Goal: Information Seeking & Learning: Check status

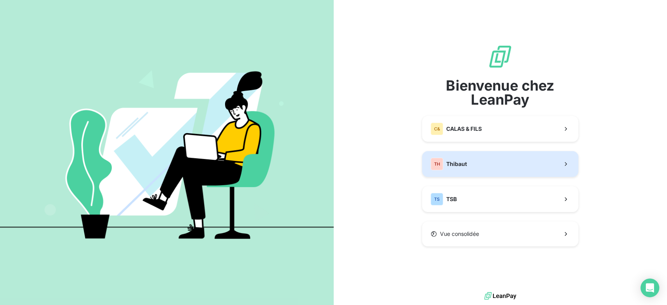
click at [484, 156] on button "TH Thibaut" at bounding box center [500, 164] width 156 height 26
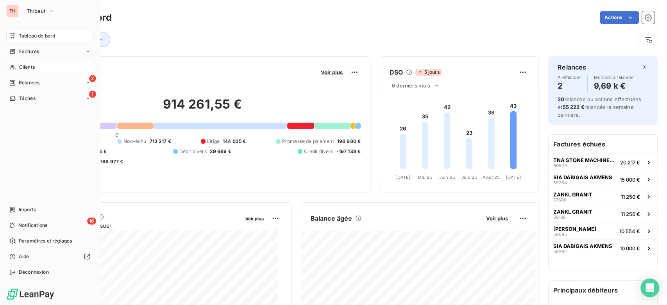
click at [41, 67] on div "Clients" at bounding box center [49, 67] width 87 height 13
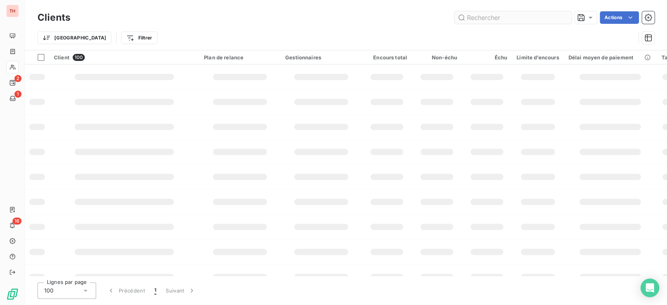
click at [477, 23] on input "text" at bounding box center [513, 17] width 117 height 13
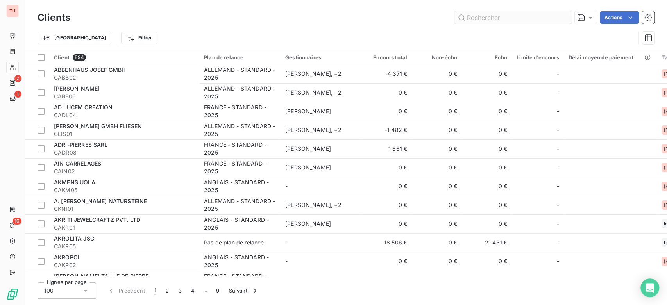
click at [480, 20] on input "text" at bounding box center [513, 17] width 117 height 13
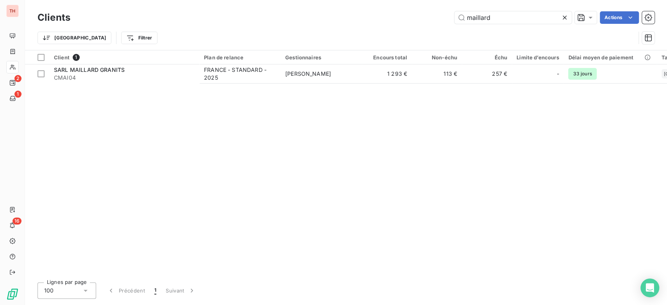
type input "maillard"
click at [341, 87] on div "Client 1 Plan de relance Gestionnaires Encours total Non-échu Échu Limite d’enc…" at bounding box center [346, 163] width 642 height 226
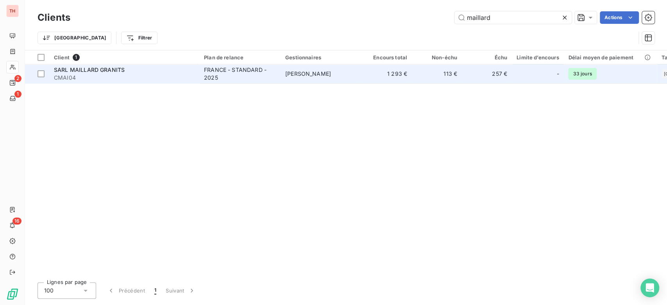
click at [347, 81] on td "[PERSON_NAME]" at bounding box center [321, 73] width 81 height 19
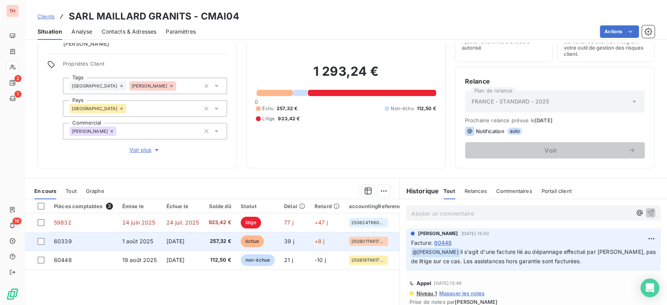
scroll to position [87, 0]
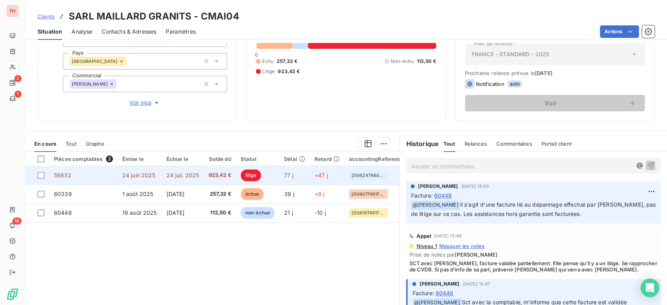
click at [189, 174] on span "24 juil. 2025" at bounding box center [182, 175] width 33 height 7
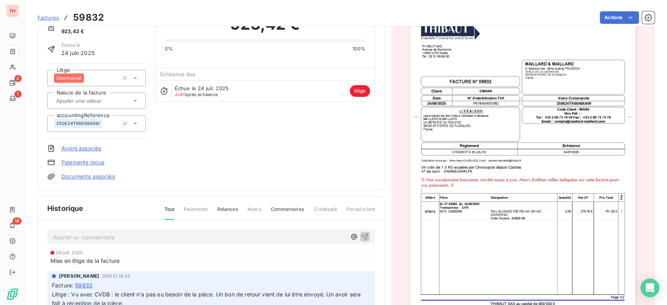
scroll to position [44, 0]
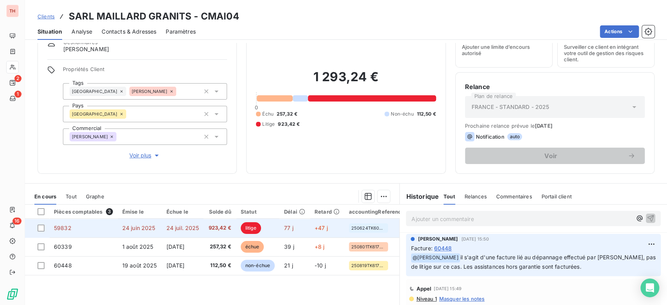
scroll to position [43, 0]
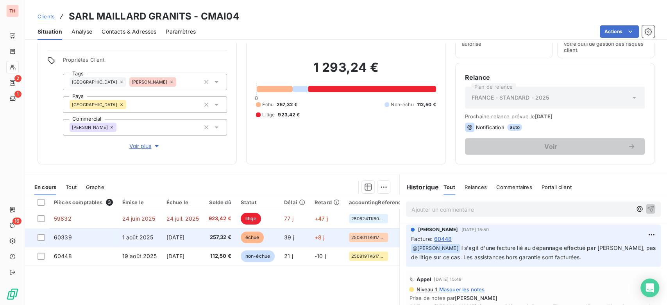
click at [212, 234] on span "257,32 €" at bounding box center [219, 238] width 23 height 8
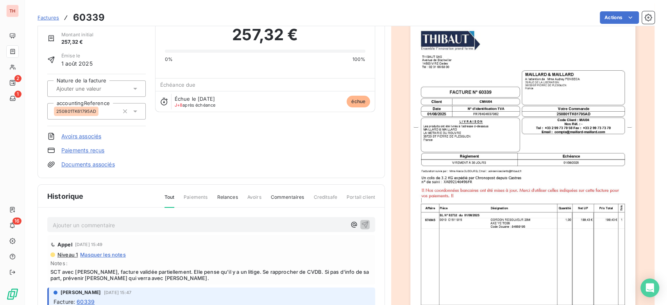
scroll to position [87, 0]
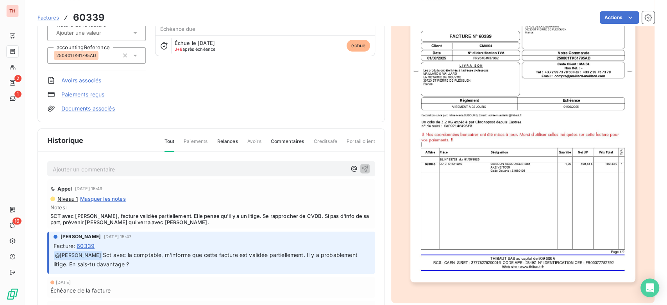
click at [173, 169] on p "Ajouter un commentaire ﻿" at bounding box center [200, 170] width 294 height 10
click at [497, 174] on img "button" at bounding box center [522, 123] width 225 height 318
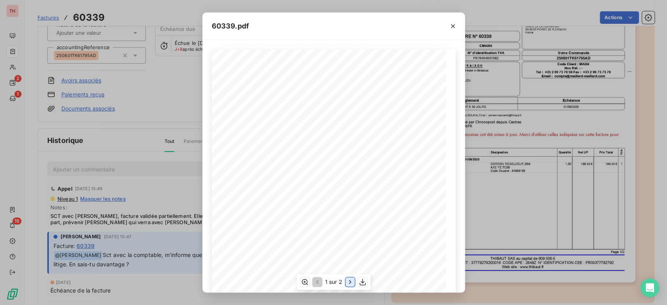
click at [349, 280] on icon "button" at bounding box center [350, 282] width 8 height 8
click at [145, 115] on div "60339.pdf THIBAUT SAS Avenue de Bischwiller 14503 VIRE Cedex TÈl : 02 31 66 68 …" at bounding box center [333, 152] width 667 height 305
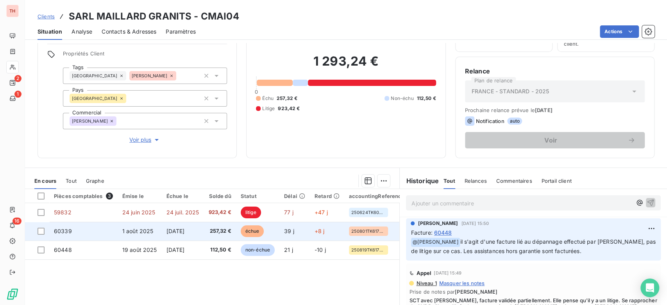
scroll to position [87, 0]
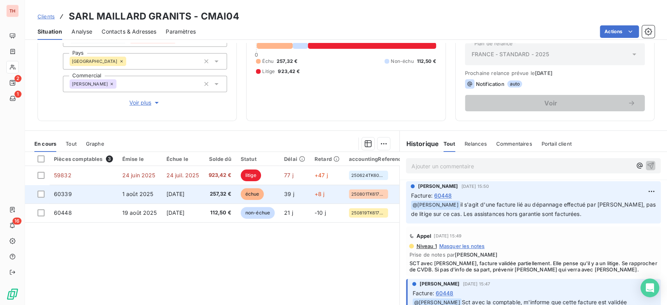
click at [185, 192] on span "1 sept. 2025" at bounding box center [175, 194] width 18 height 7
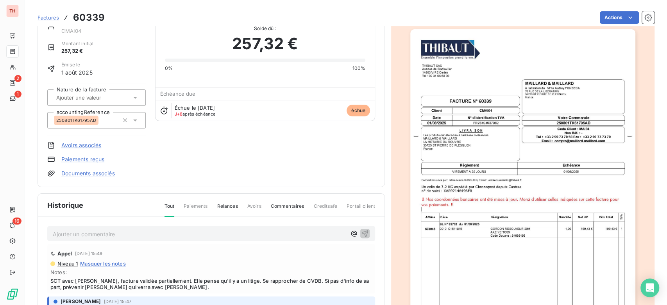
scroll to position [44, 0]
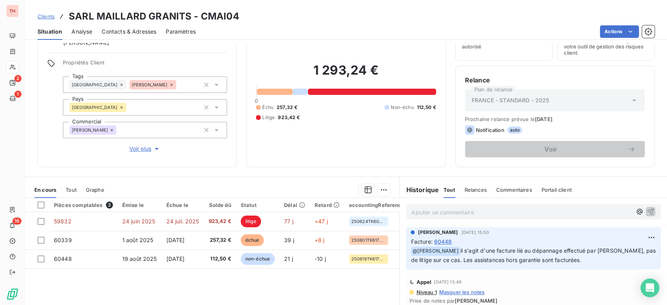
scroll to position [87, 0]
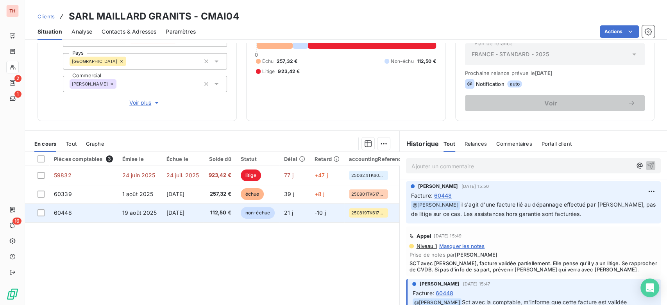
click at [168, 218] on td "19 sept. 2025" at bounding box center [183, 213] width 42 height 19
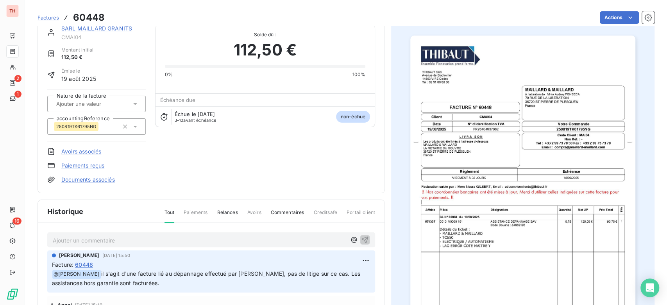
scroll to position [44, 0]
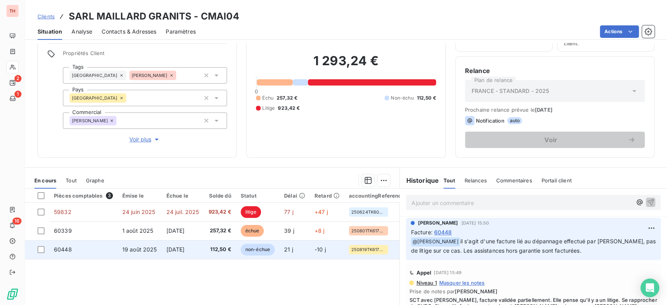
scroll to position [87, 0]
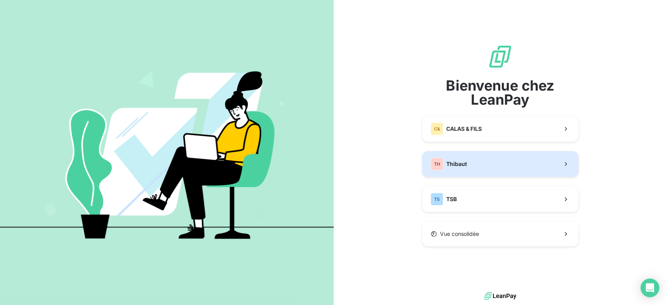
click at [498, 163] on button "TH Thibaut" at bounding box center [500, 164] width 156 height 26
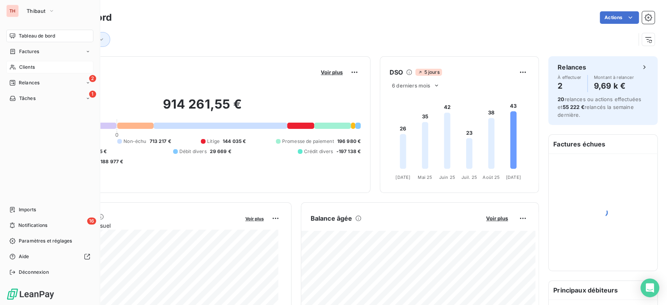
click at [20, 64] on span "Clients" at bounding box center [27, 67] width 16 height 7
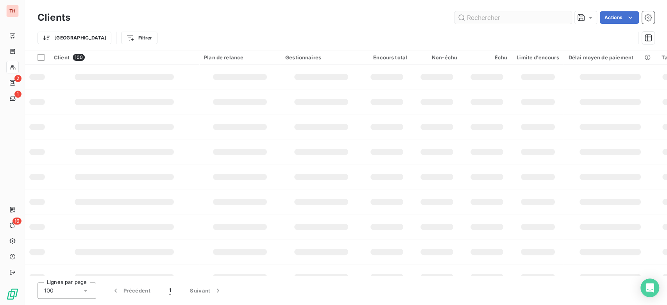
click at [530, 21] on input "text" at bounding box center [513, 17] width 117 height 13
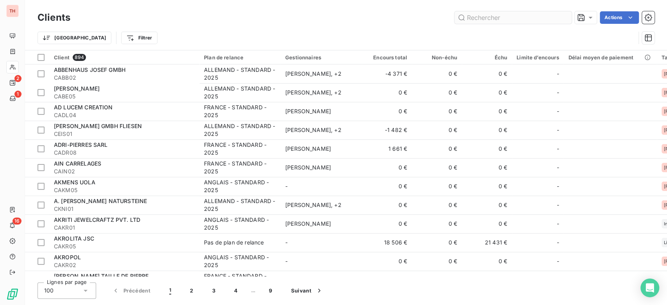
drag, startPoint x: 530, startPoint y: 21, endPoint x: 536, endPoint y: 21, distance: 5.9
click at [530, 21] on input "text" at bounding box center [513, 17] width 117 height 13
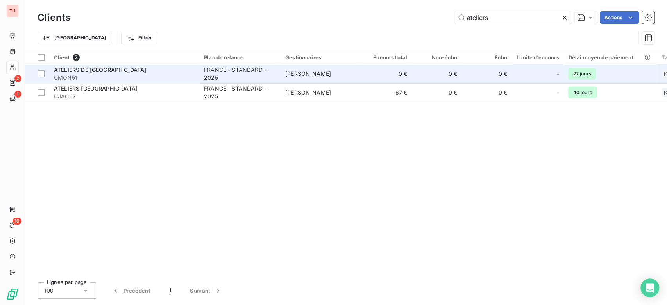
type input "ateliers"
click at [109, 77] on span "CMON51" at bounding box center [124, 78] width 141 height 8
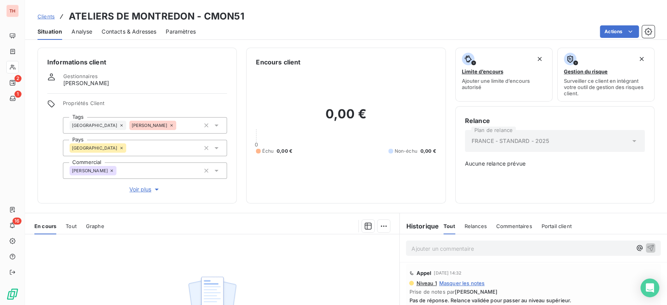
scroll to position [87, 0]
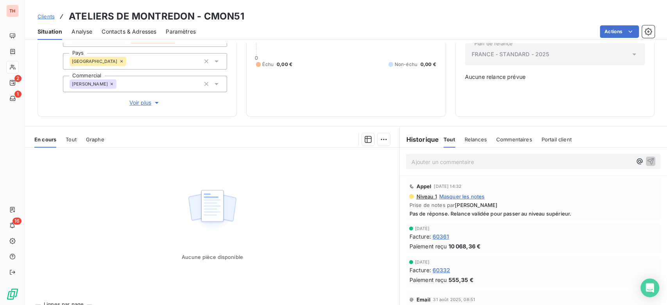
click at [444, 267] on span "60332" at bounding box center [442, 270] width 18 height 8
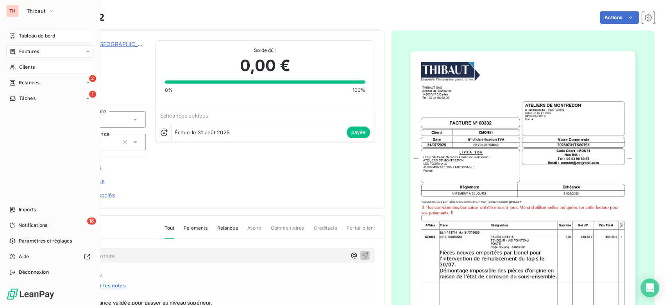
click at [16, 32] on div "Tableau de bord" at bounding box center [49, 36] width 87 height 13
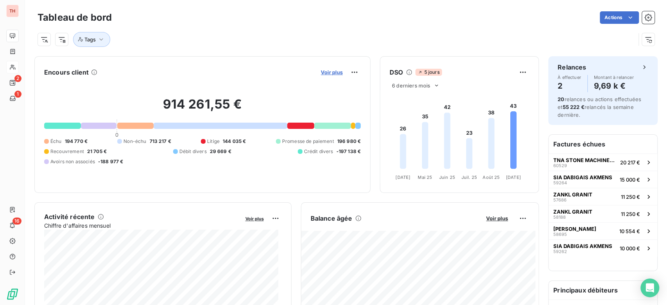
click at [328, 75] on span "Voir plus" at bounding box center [332, 72] width 22 height 6
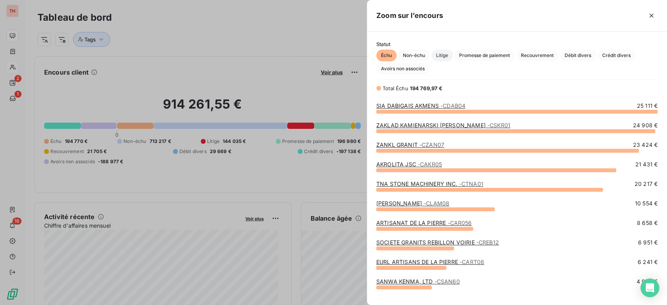
scroll to position [187, 294]
click at [447, 56] on span "Litige" at bounding box center [441, 56] width 21 height 12
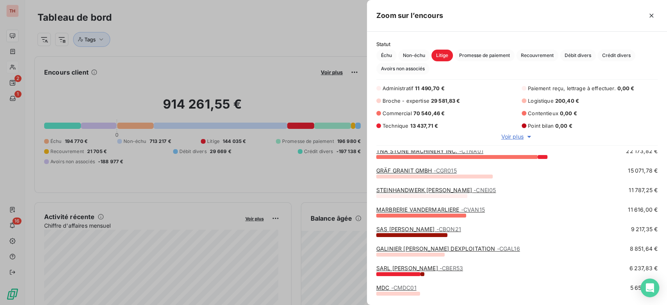
scroll to position [43, 0]
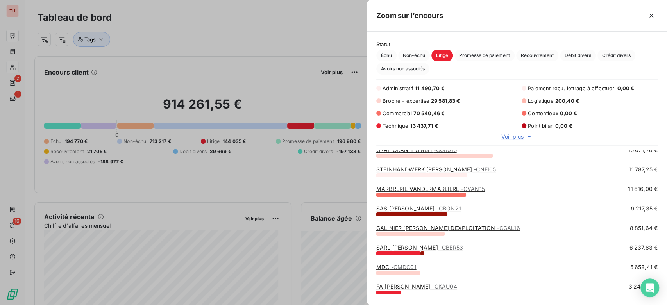
click at [416, 209] on link "SAS [PERSON_NAME] - CBON21" at bounding box center [418, 208] width 85 height 7
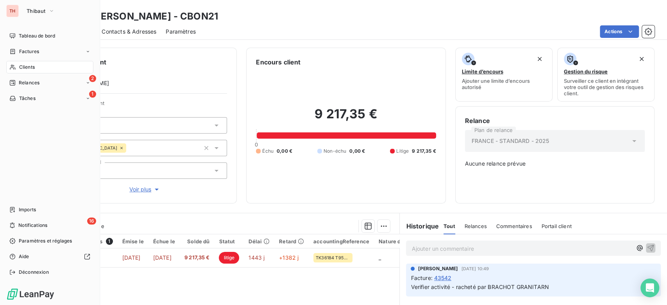
click at [19, 36] on span "Tableau de bord" at bounding box center [37, 35] width 36 height 7
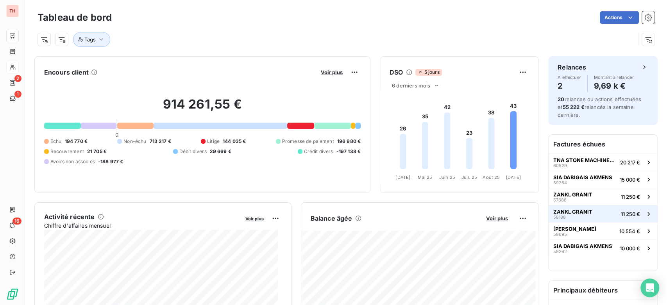
click at [579, 215] on div "ZANKL GRANIT 58188" at bounding box center [572, 214] width 39 height 11
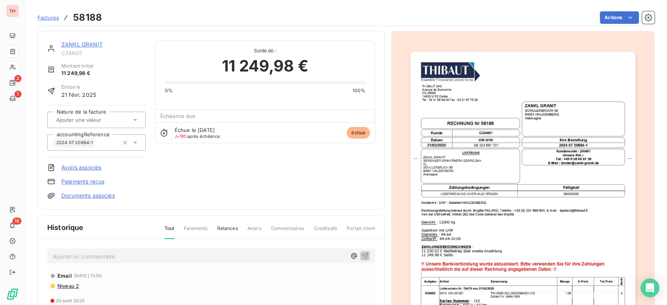
click at [76, 43] on link "ZANKL GRANIT" at bounding box center [81, 44] width 41 height 7
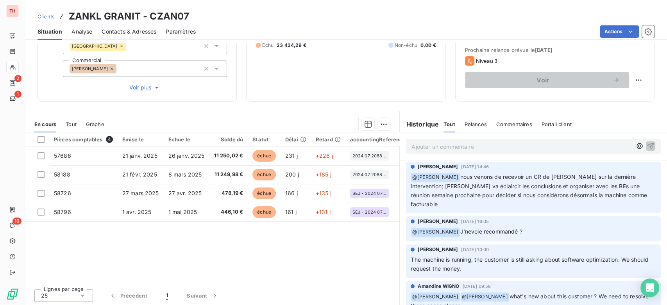
scroll to position [111, 0]
